Goal: Contribute content

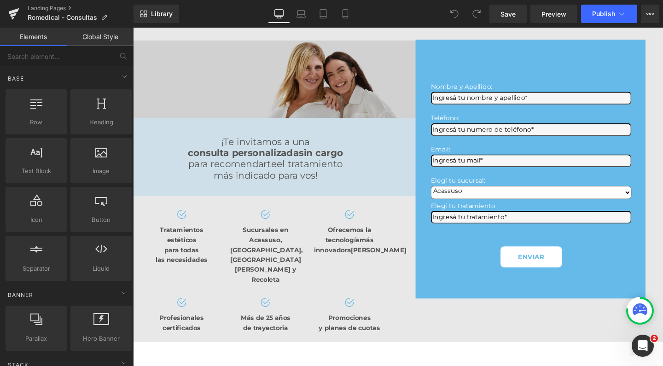
scroll to position [53, 0]
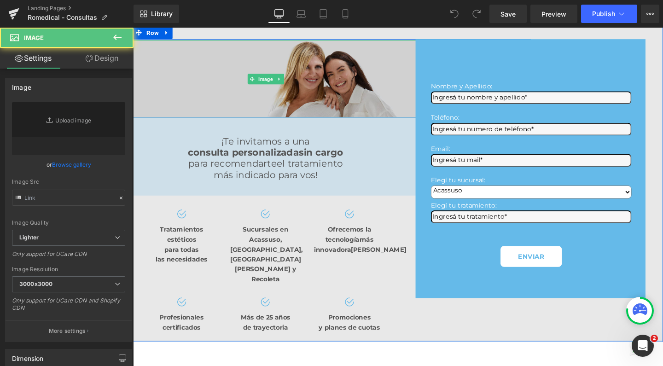
click at [275, 115] on img at bounding box center [272, 82] width 334 height 82
type input "[URL][DOMAIN_NAME]"
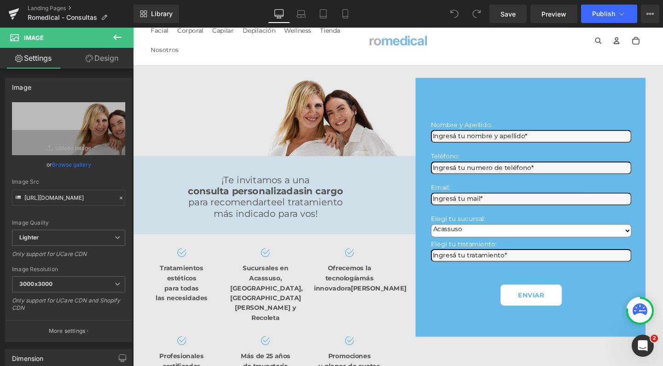
scroll to position [12, 0]
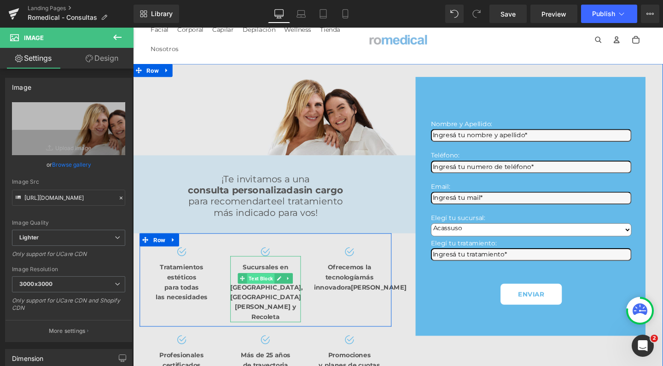
click at [269, 287] on span "Text Block" at bounding box center [267, 292] width 29 height 11
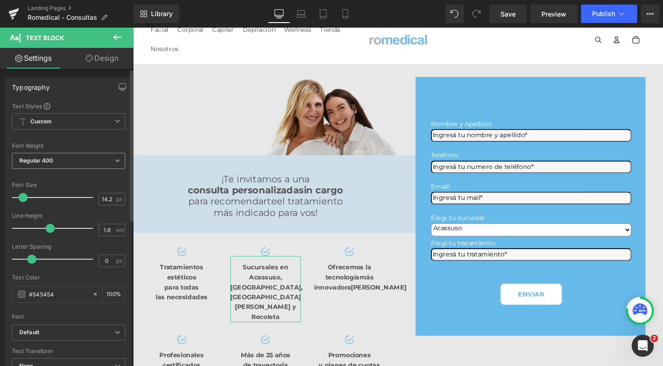
click at [67, 160] on span "Regular 400" at bounding box center [68, 161] width 113 height 16
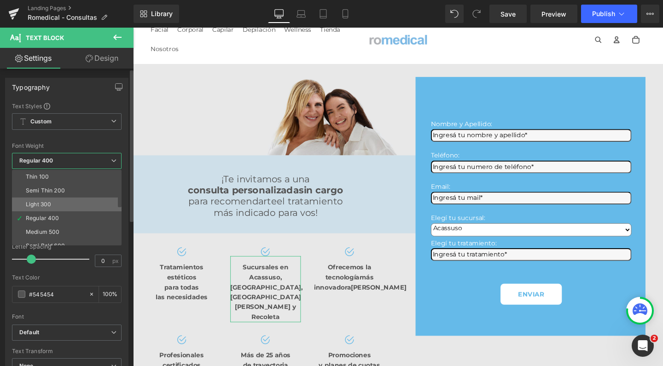
click at [54, 199] on li "Light 300" at bounding box center [69, 205] width 114 height 14
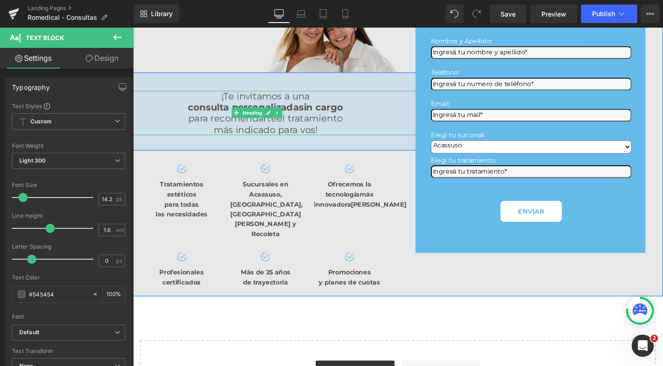
scroll to position [101, 0]
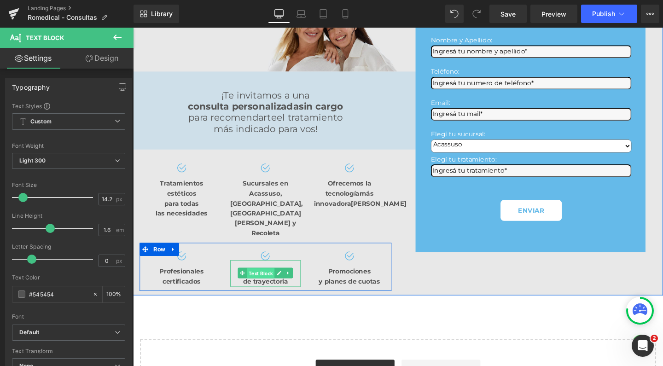
click at [268, 281] on span "Text Block" at bounding box center [267, 286] width 29 height 11
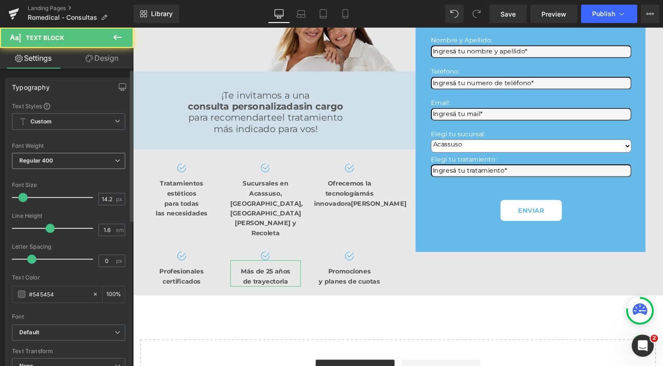
click at [65, 157] on span "Regular 400" at bounding box center [68, 161] width 113 height 16
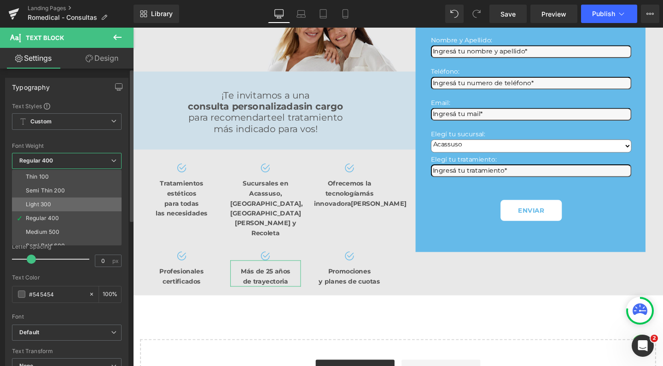
click at [59, 202] on li "Light 300" at bounding box center [69, 205] width 114 height 14
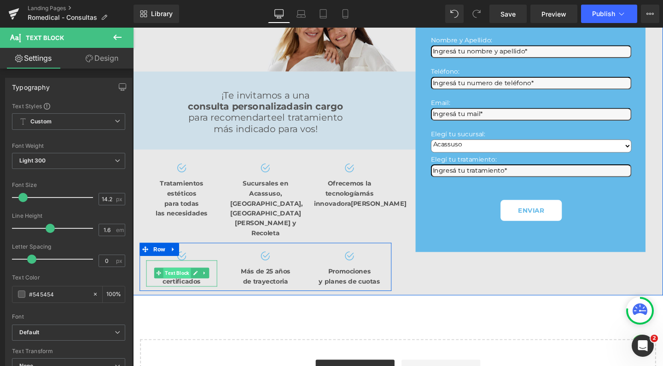
click at [178, 280] on span "Text Block" at bounding box center [179, 285] width 29 height 11
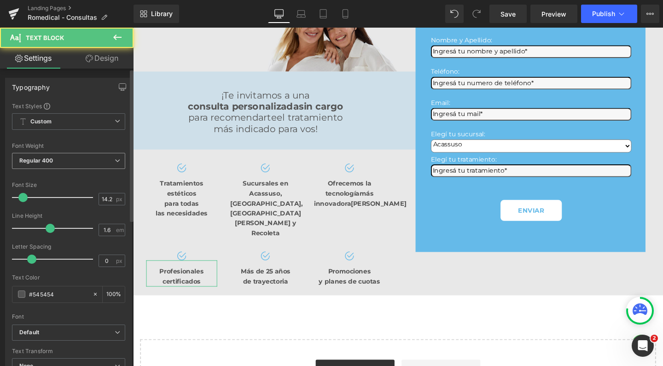
click at [72, 156] on span "Regular 400" at bounding box center [68, 161] width 113 height 16
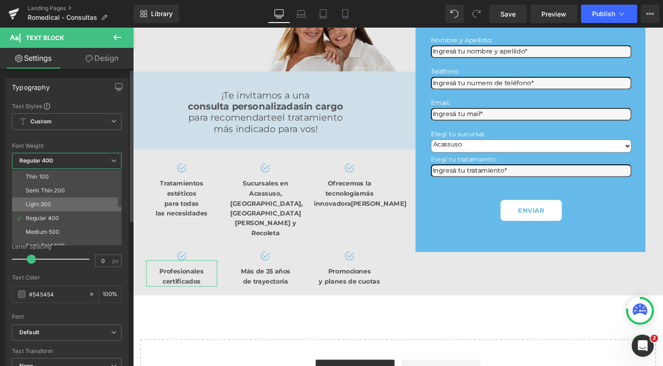
click at [64, 204] on li "Light 300" at bounding box center [69, 205] width 114 height 14
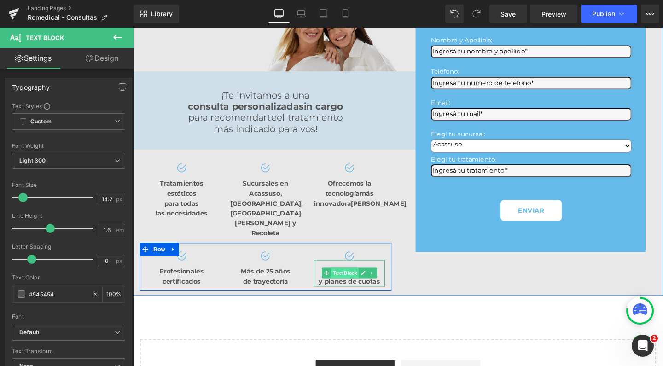
click at [357, 280] on span "Text Block" at bounding box center [355, 285] width 29 height 11
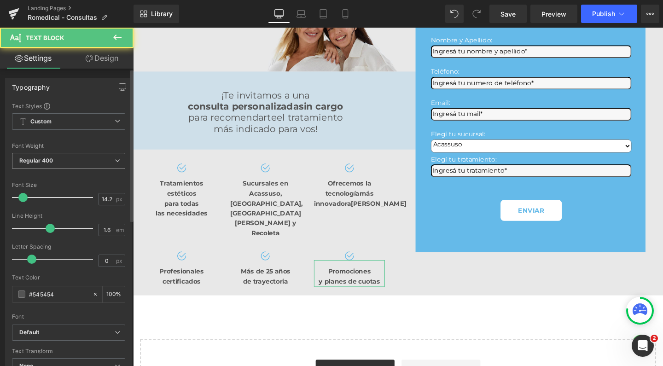
click at [90, 160] on span "Regular 400" at bounding box center [68, 161] width 113 height 16
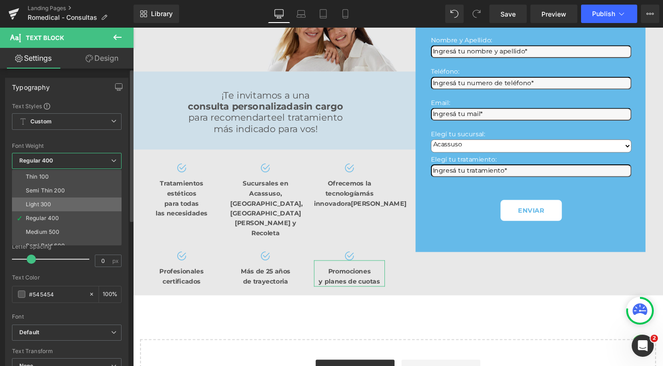
click at [79, 202] on li "Light 300" at bounding box center [69, 205] width 114 height 14
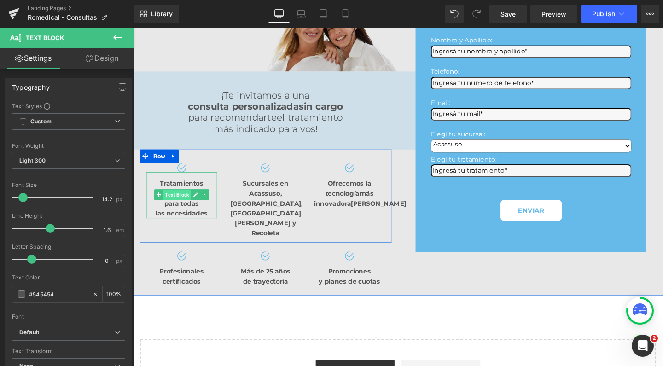
click at [180, 199] on span "Text Block" at bounding box center [179, 203] width 29 height 11
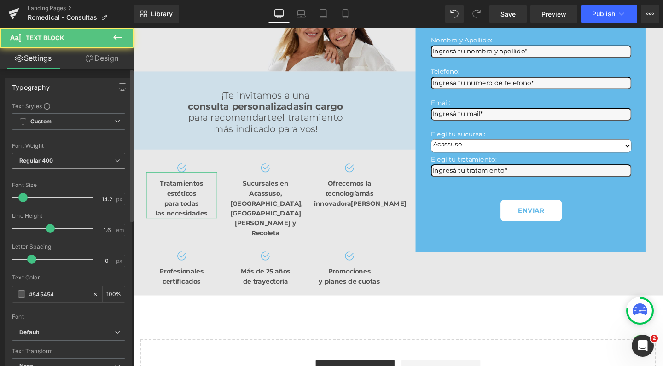
click at [51, 162] on b "Regular 400" at bounding box center [36, 160] width 34 height 7
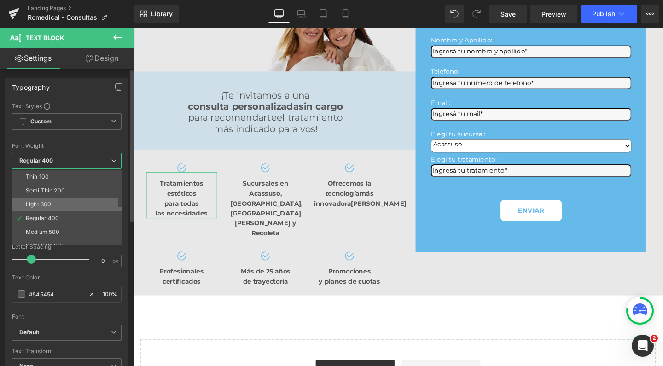
click at [56, 202] on li "Light 300" at bounding box center [69, 205] width 114 height 14
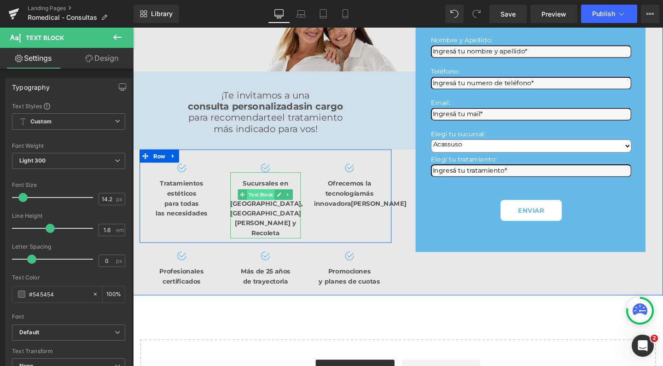
drag, startPoint x: 268, startPoint y: 196, endPoint x: 258, endPoint y: 199, distance: 9.9
click at [268, 198] on span "Text Block" at bounding box center [267, 203] width 29 height 11
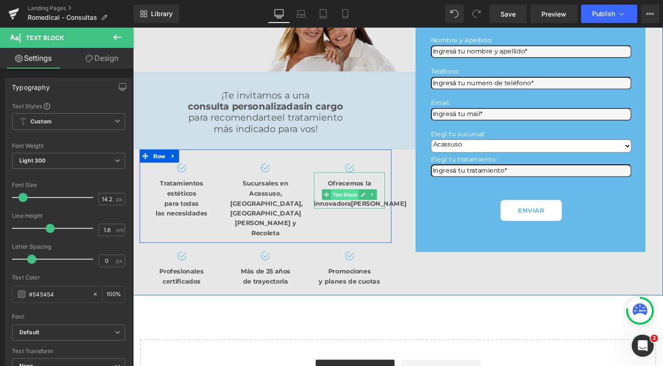
click at [357, 198] on span "Text Block" at bounding box center [355, 203] width 29 height 11
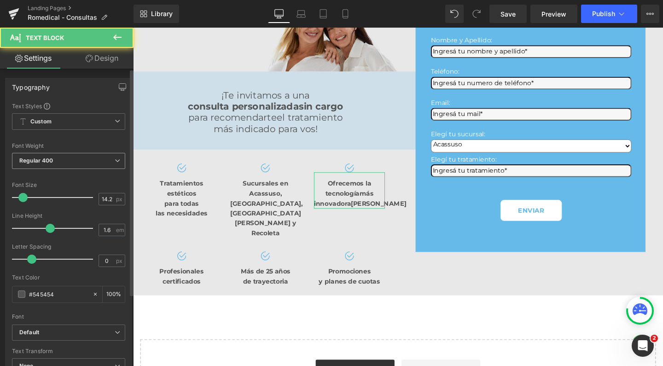
click at [33, 160] on b "Regular 400" at bounding box center [36, 160] width 34 height 7
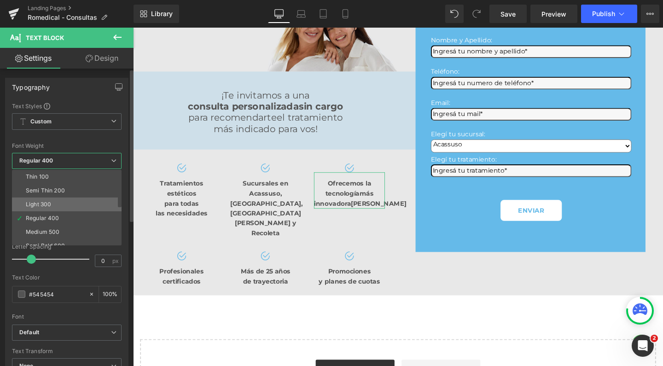
click at [46, 203] on div "Light 300" at bounding box center [38, 204] width 25 height 6
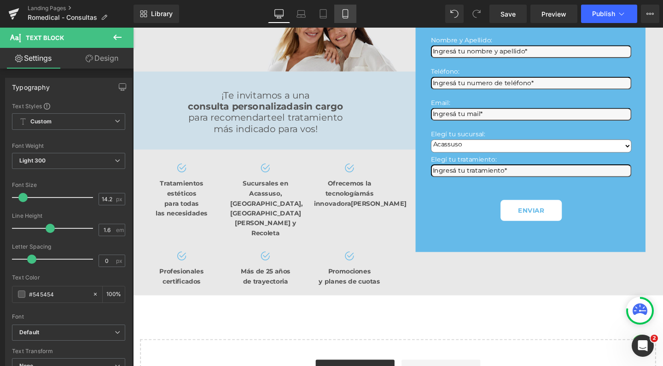
click at [341, 14] on icon at bounding box center [345, 13] width 9 height 9
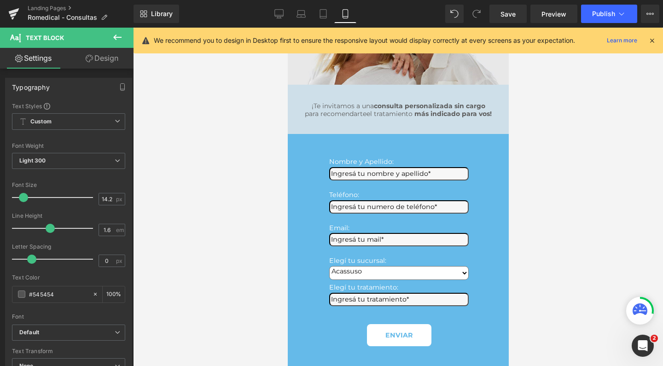
type input "100"
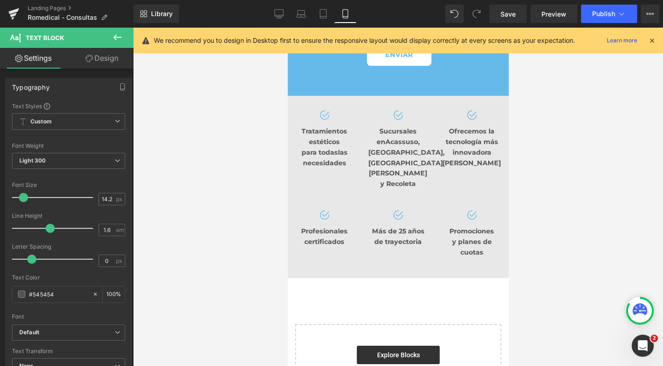
scroll to position [306, 0]
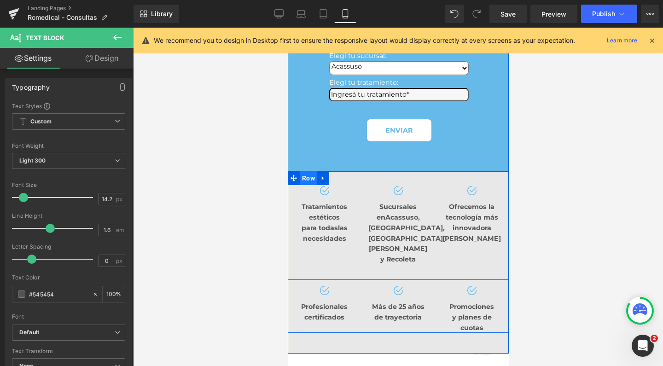
click at [303, 171] on span "Row" at bounding box center [308, 178] width 18 height 14
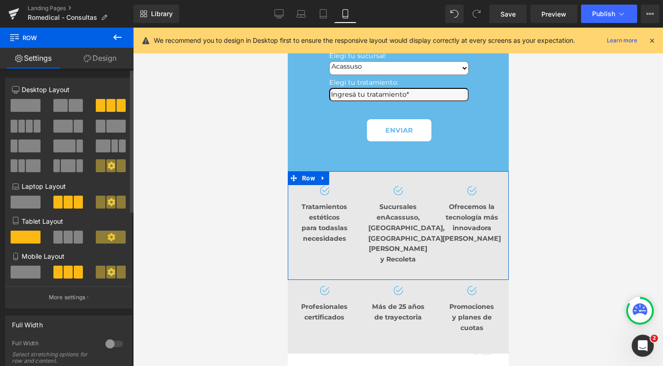
click at [30, 273] on span at bounding box center [26, 272] width 30 height 13
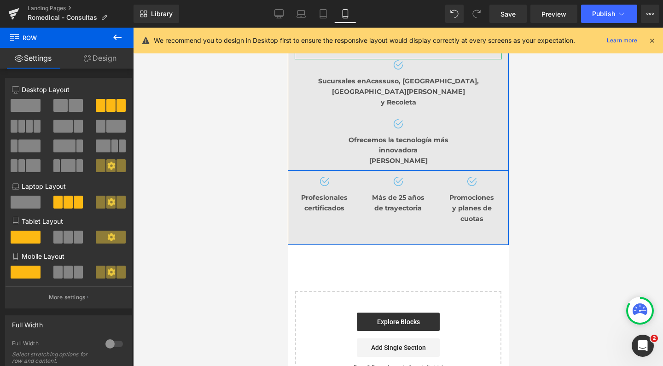
scroll to position [494, 0]
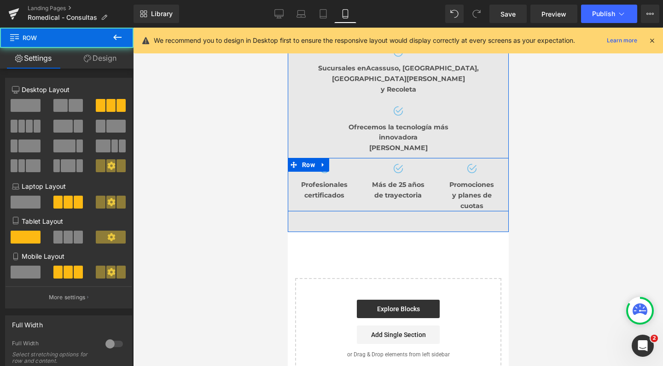
click at [352, 163] on div "Image Profesionales certificados Text Block" at bounding box center [324, 187] width 74 height 48
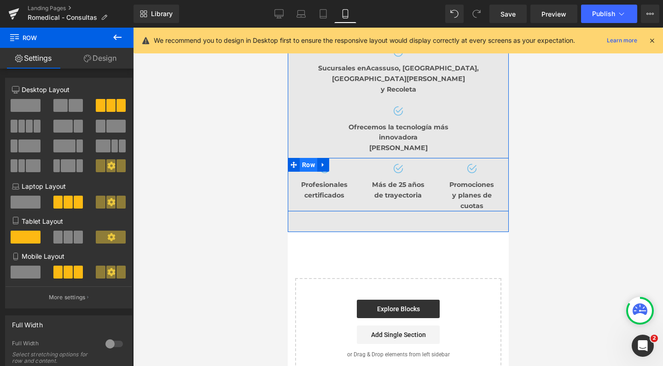
click at [305, 158] on span "Row" at bounding box center [308, 165] width 18 height 14
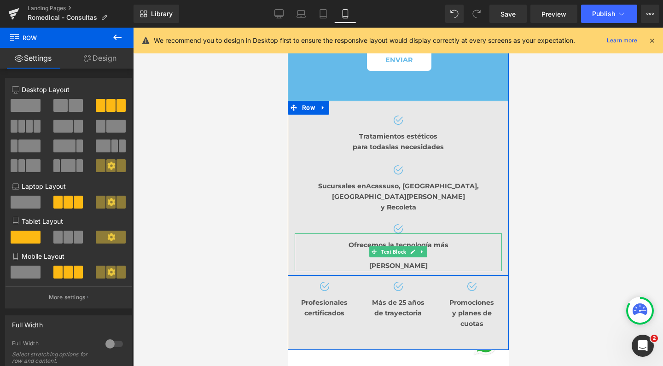
scroll to position [369, 0]
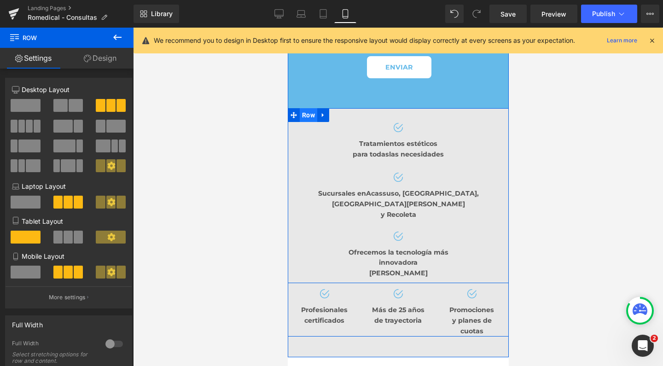
click at [303, 108] on span "Row" at bounding box center [308, 115] width 18 height 14
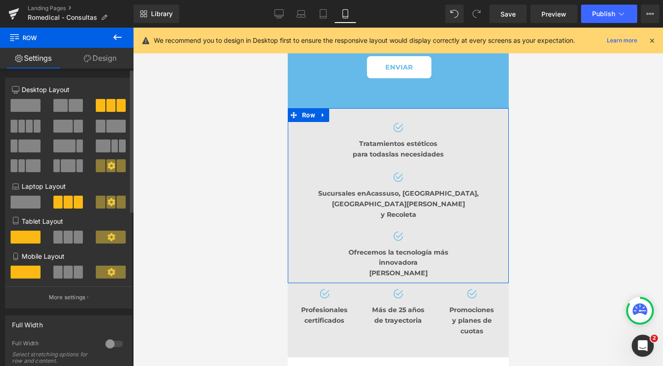
click at [70, 271] on span at bounding box center [68, 272] width 9 height 13
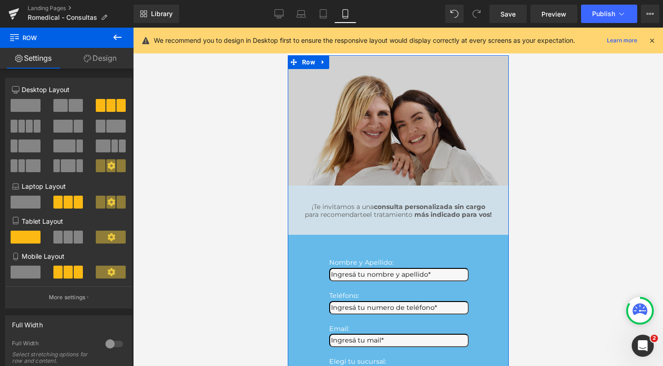
scroll to position [0, 0]
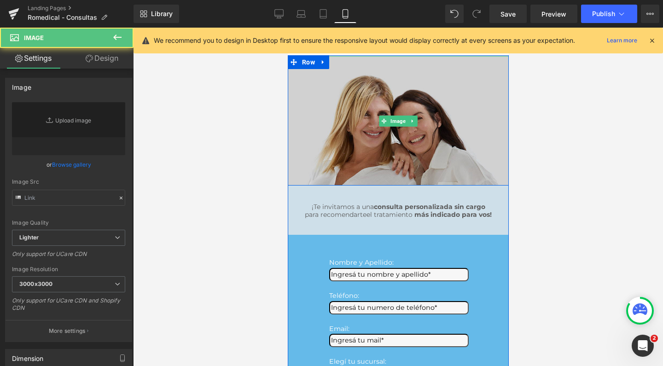
click at [409, 103] on img at bounding box center [397, 120] width 221 height 129
type input "[URL][DOMAIN_NAME]"
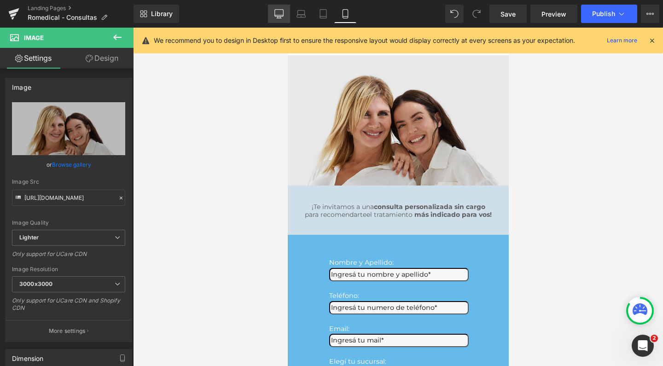
click at [283, 10] on icon at bounding box center [279, 13] width 9 height 9
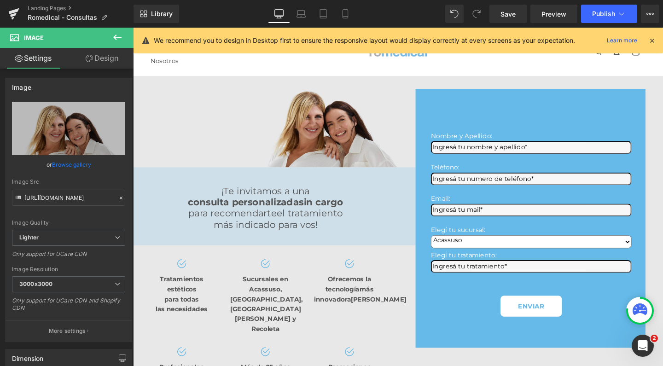
type input "60"
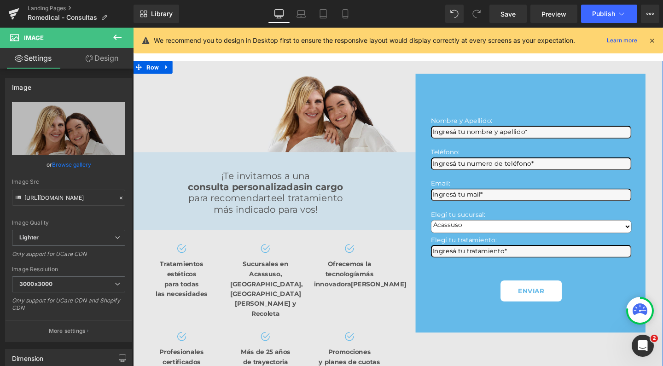
scroll to position [16, 0]
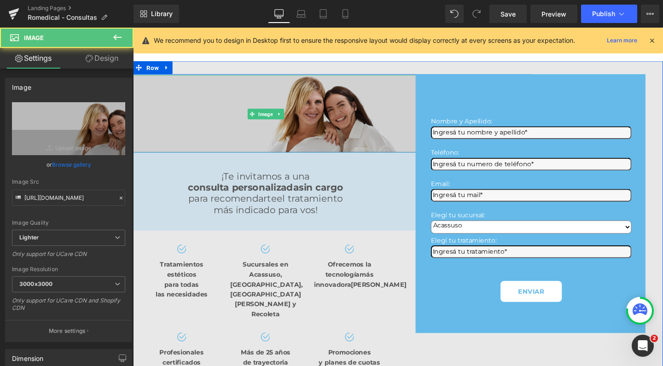
click at [316, 109] on img at bounding box center [272, 118] width 334 height 82
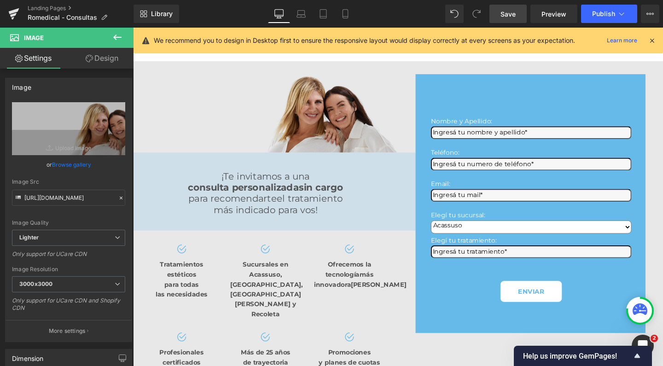
click at [502, 8] on link "Save" at bounding box center [508, 14] width 37 height 18
click at [34, 9] on link "Landing Pages" at bounding box center [81, 8] width 106 height 7
